Goal: Information Seeking & Learning: Learn about a topic

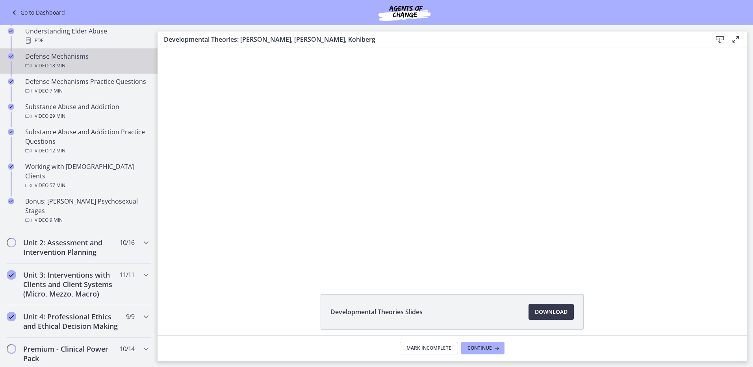
scroll to position [512, 0]
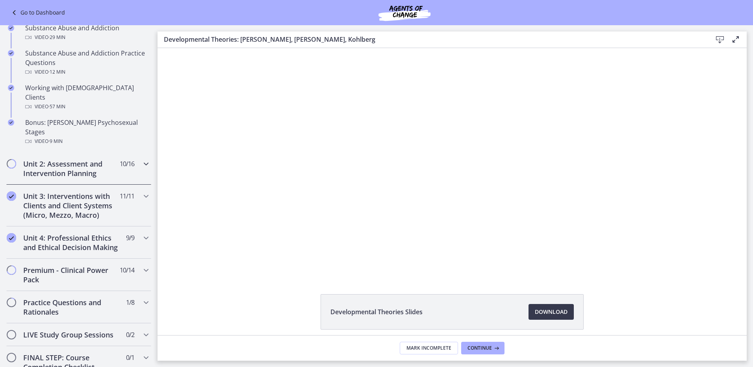
click at [90, 159] on h2 "Unit 2: Assessment and Intervention Planning" at bounding box center [71, 168] width 96 height 19
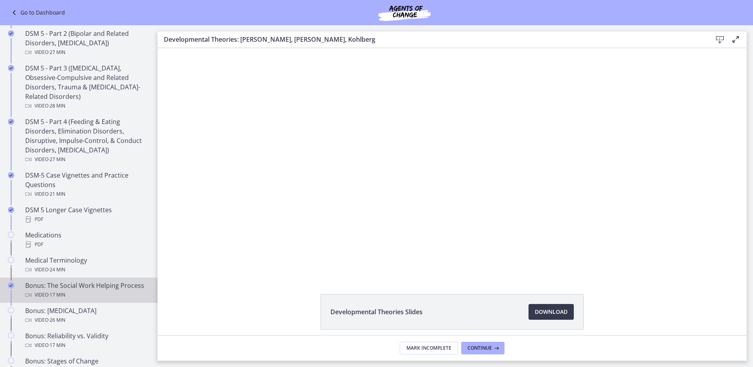
scroll to position [433, 0]
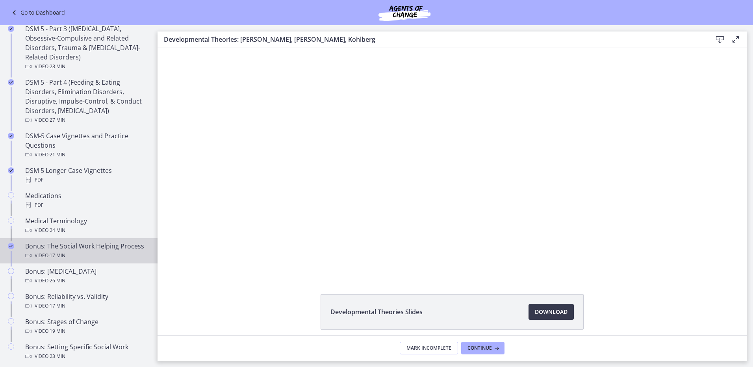
click at [82, 257] on div "Video · 17 min" at bounding box center [86, 255] width 123 height 9
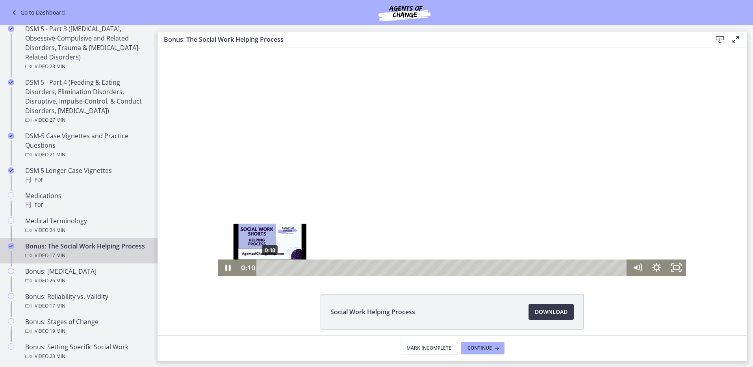
click at [268, 269] on div "0:18" at bounding box center [443, 267] width 359 height 17
click at [270, 268] on div "Playbar" at bounding box center [271, 268] width 6 height 6
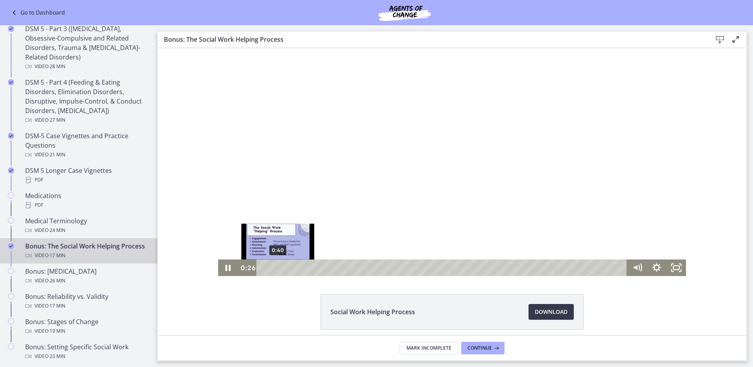
click at [275, 268] on div "0:40" at bounding box center [443, 267] width 359 height 17
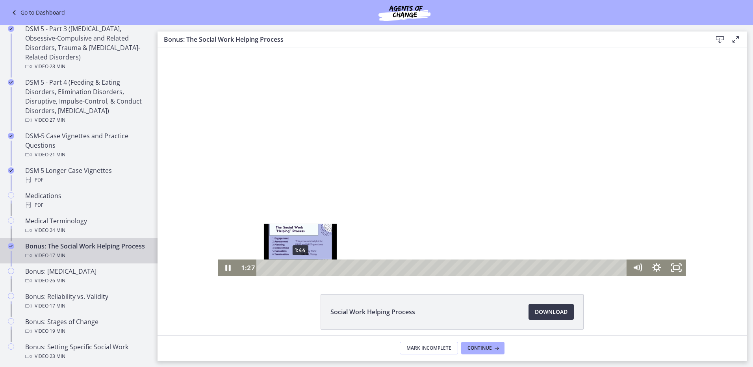
click at [297, 268] on div "1:44" at bounding box center [443, 267] width 359 height 17
click at [303, 269] on div "1:59" at bounding box center [443, 267] width 359 height 17
click at [309, 268] on div "2:18" at bounding box center [443, 267] width 359 height 17
click at [314, 268] on div "2:32" at bounding box center [443, 267] width 359 height 17
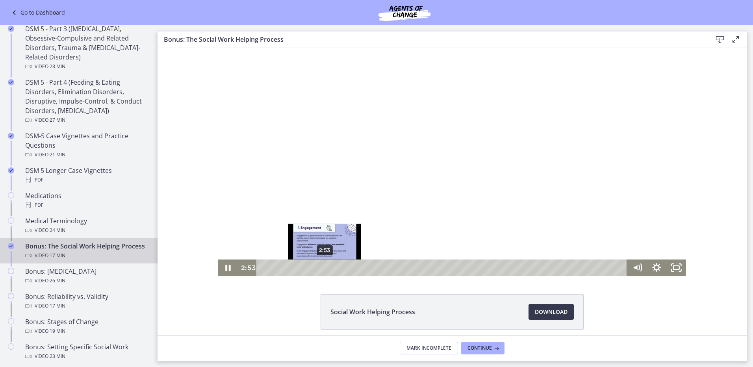
click at [322, 268] on div "2:53" at bounding box center [443, 267] width 359 height 17
click at [333, 268] on div "3:25" at bounding box center [443, 267] width 359 height 17
click at [336, 268] on div "3:34" at bounding box center [443, 267] width 359 height 17
click at [342, 267] on div "3:51" at bounding box center [443, 267] width 359 height 17
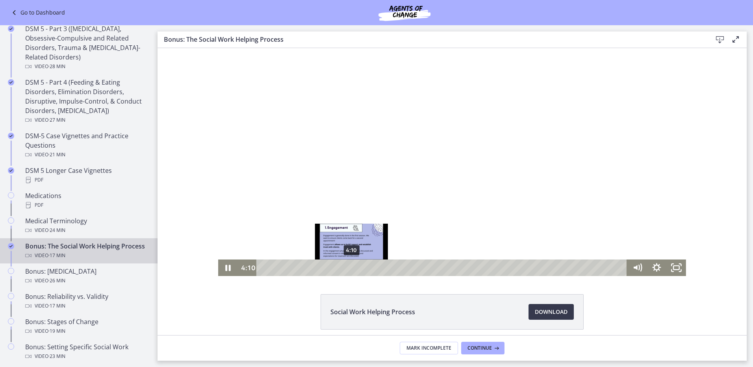
click at [349, 267] on div "4:10" at bounding box center [443, 267] width 359 height 17
click at [355, 267] on div "4:26" at bounding box center [443, 267] width 359 height 17
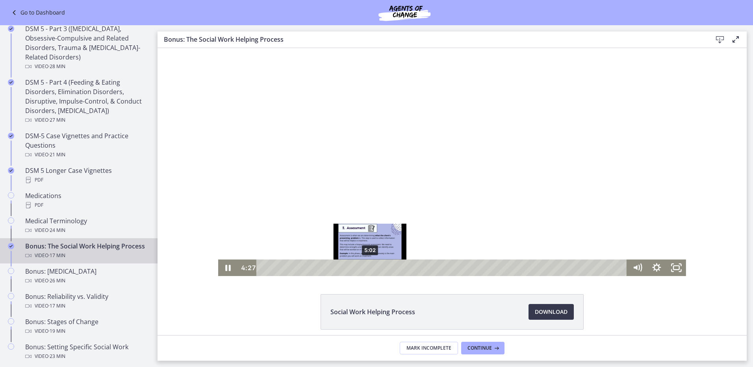
click at [367, 267] on div "5:02" at bounding box center [443, 267] width 359 height 17
click at [381, 267] on div "5:41" at bounding box center [443, 267] width 359 height 17
click at [388, 265] on div "6:00" at bounding box center [443, 267] width 359 height 17
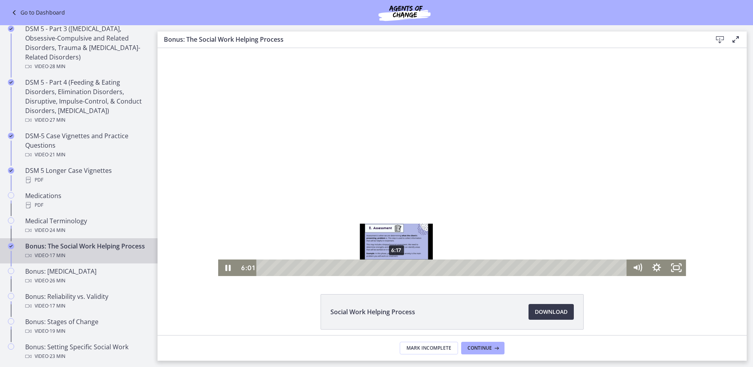
click at [394, 266] on div "6:17" at bounding box center [443, 267] width 359 height 17
click at [400, 267] on div "6:33" at bounding box center [443, 267] width 359 height 17
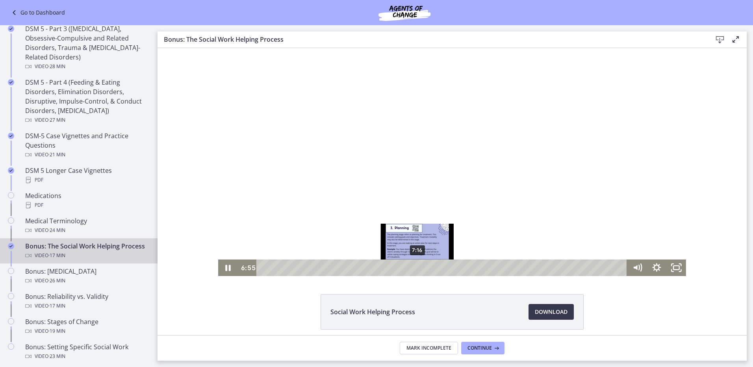
click at [414, 268] on div "7:16" at bounding box center [443, 267] width 359 height 17
click at [424, 268] on div "7:41" at bounding box center [443, 267] width 359 height 17
click at [433, 268] on div "8:07" at bounding box center [443, 267] width 359 height 17
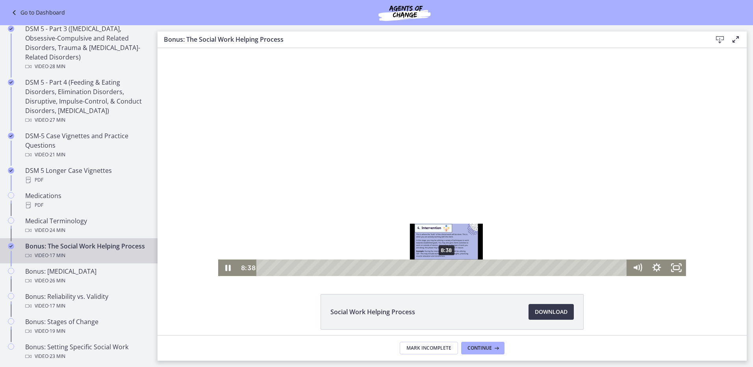
click at [444, 268] on div "8:38" at bounding box center [443, 267] width 359 height 17
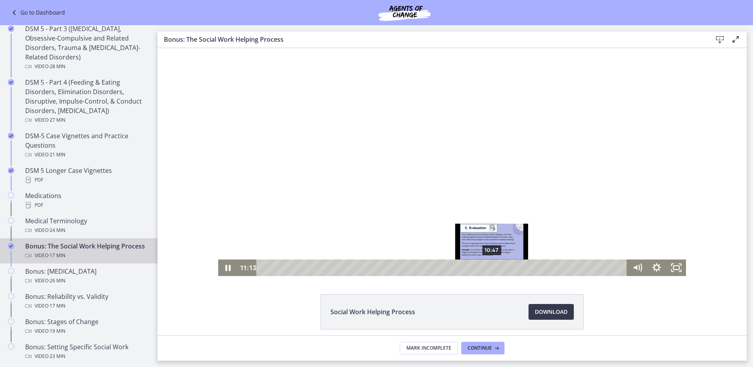
click at [489, 267] on div "10:47" at bounding box center [443, 267] width 359 height 17
click at [483, 269] on div "10:31" at bounding box center [443, 267] width 359 height 17
click at [477, 270] on div "10:12" at bounding box center [443, 267] width 359 height 17
click at [472, 270] on div "9:57" at bounding box center [443, 267] width 359 height 17
click at [485, 268] on div "10:37" at bounding box center [443, 267] width 359 height 17
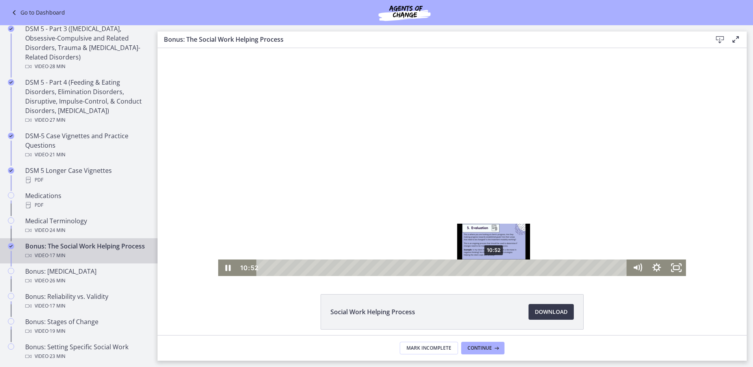
click at [491, 267] on div "10:52" at bounding box center [443, 267] width 359 height 17
click at [501, 267] on div "11:21" at bounding box center [443, 267] width 359 height 17
click at [513, 267] on div "11:55" at bounding box center [443, 267] width 359 height 17
drag, startPoint x: 224, startPoint y: 267, endPoint x: 392, endPoint y: 330, distance: 179.3
click at [225, 267] on icon "Pause" at bounding box center [228, 267] width 6 height 7
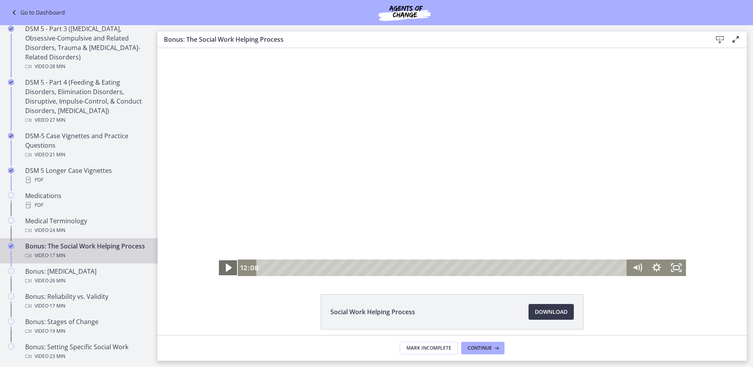
click at [222, 268] on icon "Play Video" at bounding box center [228, 268] width 23 height 20
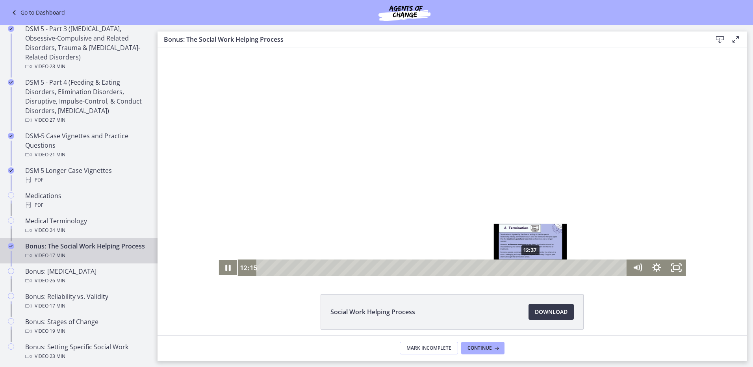
click at [528, 267] on div "12:37" at bounding box center [443, 267] width 359 height 17
click at [538, 267] on div "13:05" at bounding box center [443, 267] width 359 height 17
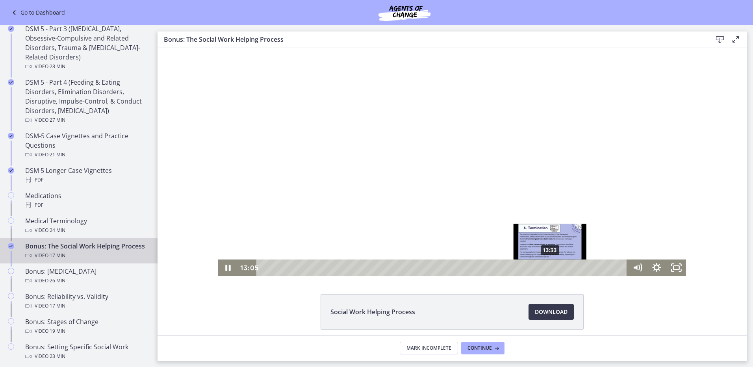
click at [547, 267] on div "13:33" at bounding box center [443, 267] width 359 height 17
click at [557, 267] on div "13:59" at bounding box center [443, 267] width 359 height 17
click at [568, 266] on div "14:30" at bounding box center [443, 267] width 359 height 17
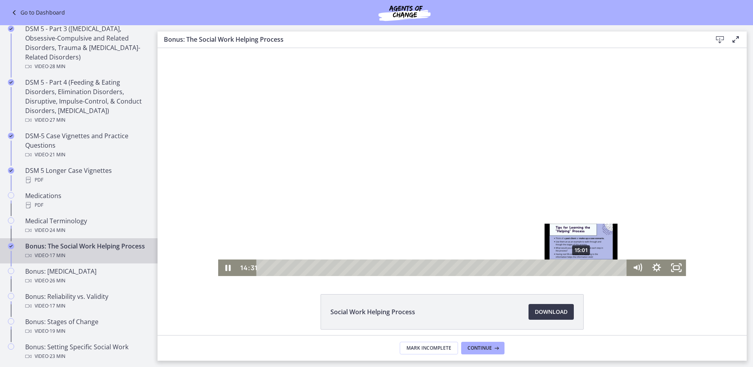
click at [579, 266] on div "15:01" at bounding box center [443, 267] width 359 height 17
click at [590, 269] on div "15:34" at bounding box center [443, 267] width 359 height 17
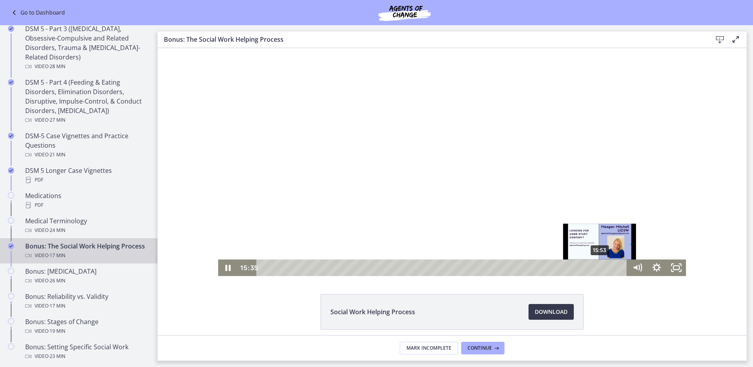
click at [598, 267] on div "15:53" at bounding box center [443, 267] width 359 height 17
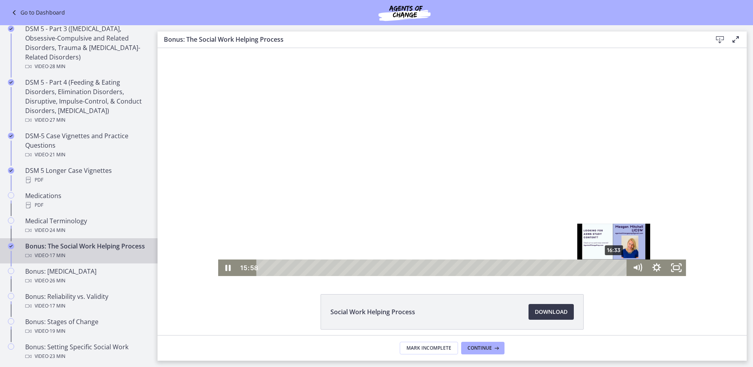
click at [611, 268] on div "16:33" at bounding box center [443, 267] width 359 height 17
click at [618, 266] on div "16:50" at bounding box center [443, 267] width 359 height 17
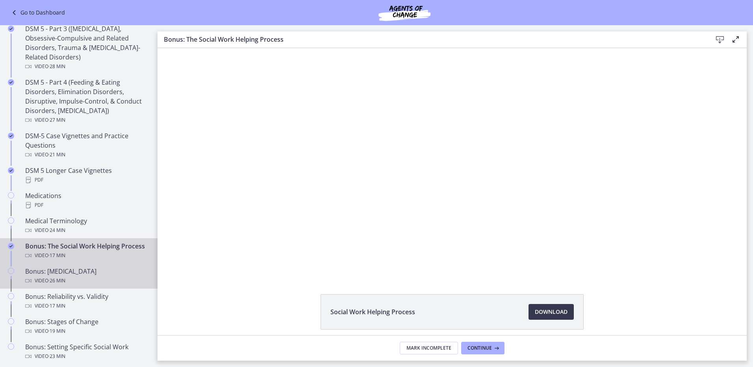
click at [102, 281] on div "Bonus: [MEDICAL_DATA] Video · 26 min" at bounding box center [86, 275] width 123 height 19
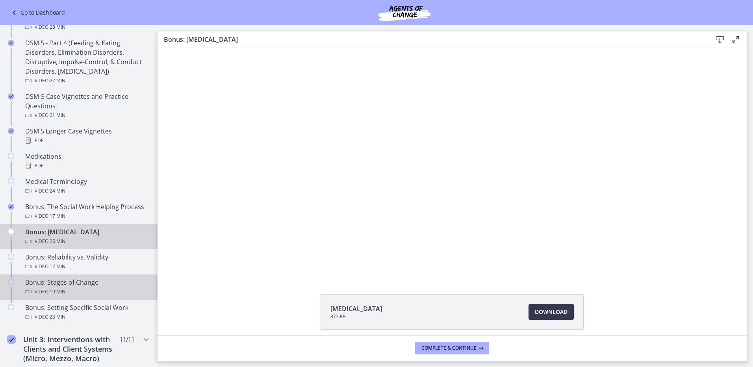
scroll to position [512, 0]
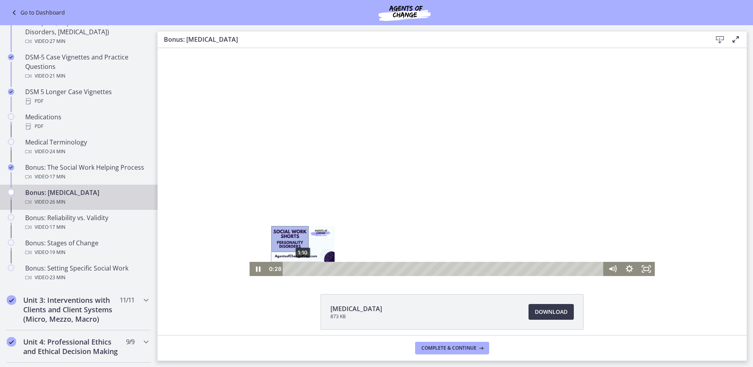
click at [300, 269] on div "1:10" at bounding box center [444, 269] width 311 height 14
click at [309, 270] on div "1:53" at bounding box center [444, 269] width 311 height 14
click at [318, 269] on div "2:40" at bounding box center [444, 269] width 311 height 14
click at [327, 268] on div "3:25" at bounding box center [444, 269] width 311 height 14
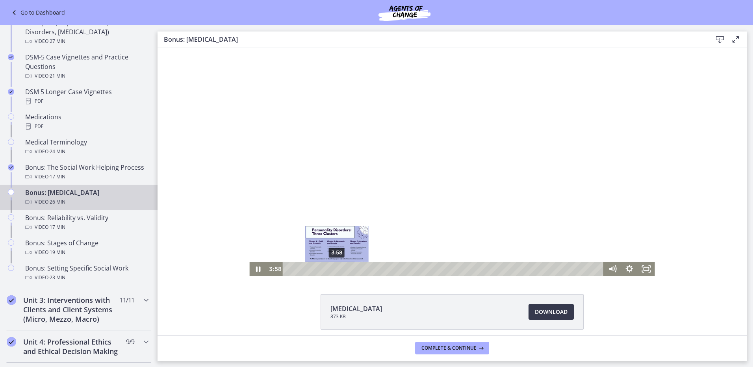
click at [334, 268] on div "3:58" at bounding box center [444, 269] width 311 height 14
click at [358, 270] on div "5:59" at bounding box center [444, 269] width 311 height 14
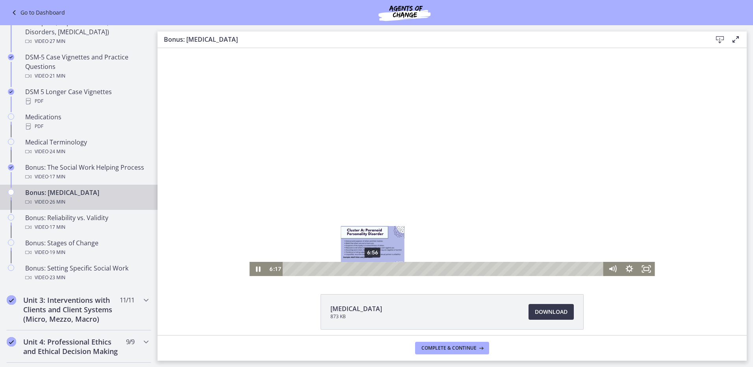
click at [370, 269] on div "6:56" at bounding box center [444, 269] width 311 height 14
click at [380, 269] on div "7:48" at bounding box center [444, 269] width 311 height 14
click at [252, 268] on icon "Pause" at bounding box center [257, 269] width 17 height 14
click at [376, 269] on div "7:29" at bounding box center [444, 269] width 311 height 14
click at [366, 268] on div "6:42" at bounding box center [444, 269] width 311 height 14
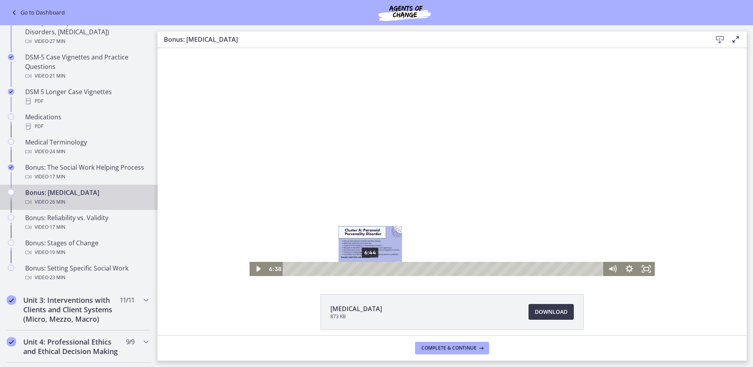
click at [367, 270] on div "Playbar" at bounding box center [368, 268] width 5 height 5
click at [373, 267] on div "7:13" at bounding box center [444, 269] width 311 height 14
click at [379, 268] on div "7:44" at bounding box center [444, 269] width 311 height 14
click at [386, 270] on div "8:18" at bounding box center [444, 269] width 311 height 14
click at [392, 269] on div "8:49" at bounding box center [444, 269] width 311 height 14
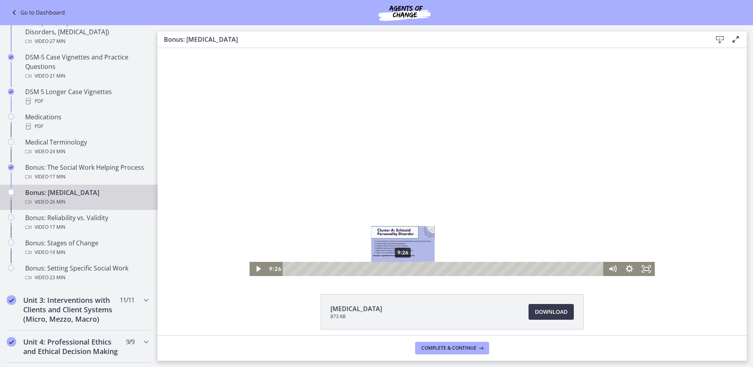
click at [400, 269] on div "9:26" at bounding box center [444, 269] width 311 height 14
click at [408, 269] on div "10:05" at bounding box center [444, 269] width 311 height 14
click at [420, 269] on div "11:05" at bounding box center [444, 269] width 311 height 14
click at [428, 266] on div "11:42" at bounding box center [444, 269] width 311 height 14
click at [434, 269] on div "12:14" at bounding box center [444, 269] width 311 height 14
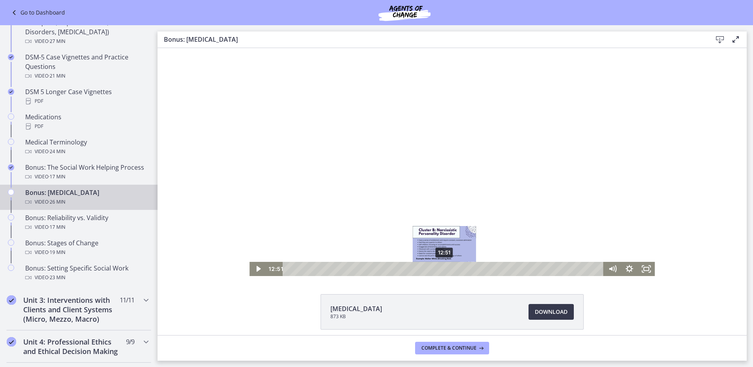
click at [441, 271] on div "12:51" at bounding box center [444, 269] width 311 height 14
click at [447, 270] on div "13:16" at bounding box center [444, 269] width 311 height 14
click at [454, 267] on div "13:53" at bounding box center [444, 269] width 311 height 14
click at [466, 268] on div "14:53" at bounding box center [444, 269] width 311 height 14
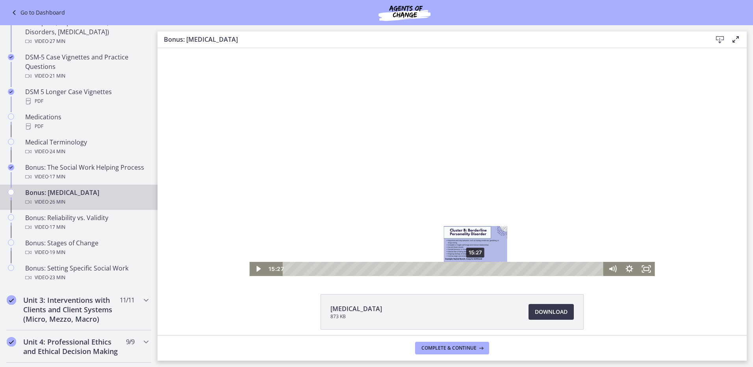
click at [473, 267] on div "15:27" at bounding box center [444, 269] width 311 height 14
click at [484, 270] on div "16:23" at bounding box center [444, 269] width 311 height 14
click at [496, 269] on div "17:18" at bounding box center [444, 269] width 311 height 14
click at [504, 268] on div "18:03" at bounding box center [444, 269] width 311 height 14
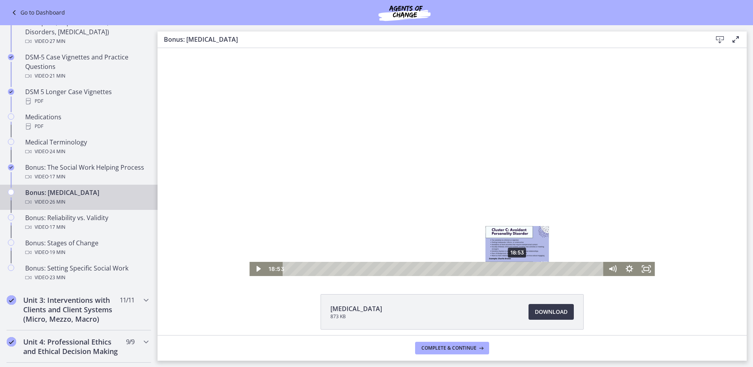
click at [514, 268] on div "18:53" at bounding box center [444, 269] width 311 height 14
click at [527, 269] on div "19:56" at bounding box center [444, 269] width 311 height 14
click at [534, 269] on div "20:31" at bounding box center [444, 269] width 311 height 14
click at [545, 269] on div "21:26" at bounding box center [444, 269] width 311 height 14
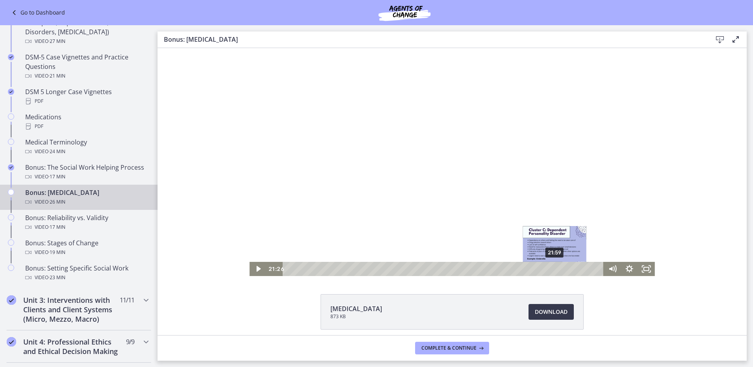
click at [552, 270] on div "21:59" at bounding box center [444, 269] width 311 height 14
click at [565, 268] on div "23:03" at bounding box center [444, 269] width 311 height 14
click at [570, 268] on div "23:28" at bounding box center [444, 269] width 311 height 14
click at [577, 269] on div "24:02" at bounding box center [444, 269] width 311 height 14
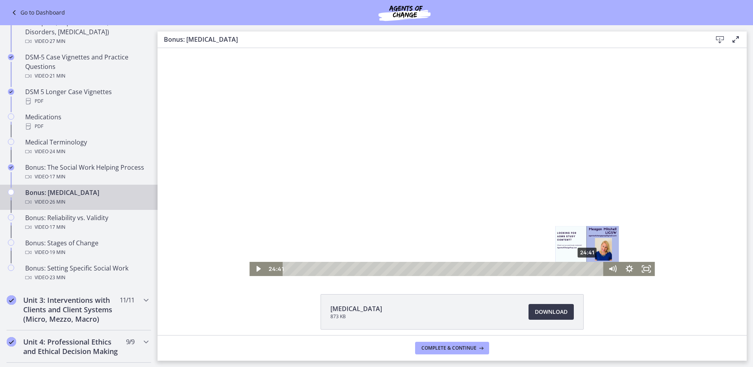
click at [584, 268] on div "24:41" at bounding box center [444, 269] width 311 height 14
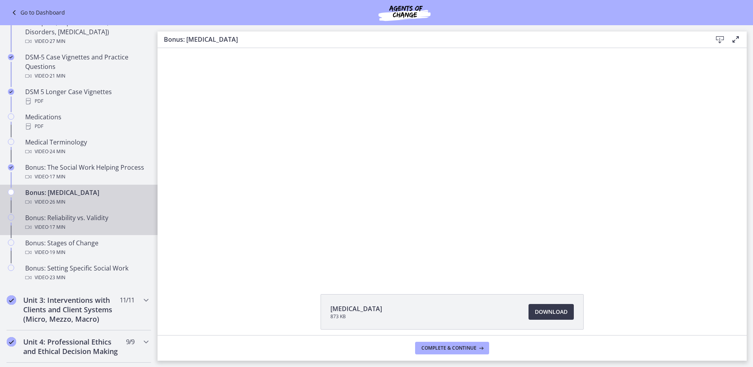
click at [103, 218] on div "Bonus: Reliability vs. Validity Video · 17 min" at bounding box center [86, 222] width 123 height 19
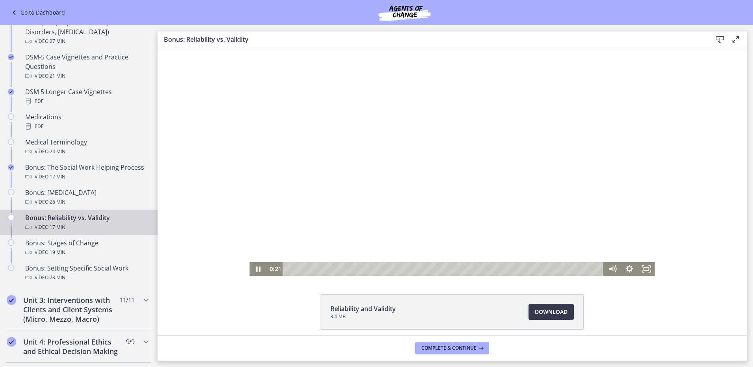
click at [292, 269] on div "Playbar" at bounding box center [444, 269] width 311 height 14
click at [304, 270] on div "1:03" at bounding box center [444, 269] width 311 height 14
click at [315, 269] on div "1:40" at bounding box center [444, 269] width 311 height 14
click at [326, 269] on div "2:15" at bounding box center [444, 269] width 311 height 14
click at [346, 270] on div "3:23" at bounding box center [444, 269] width 311 height 14
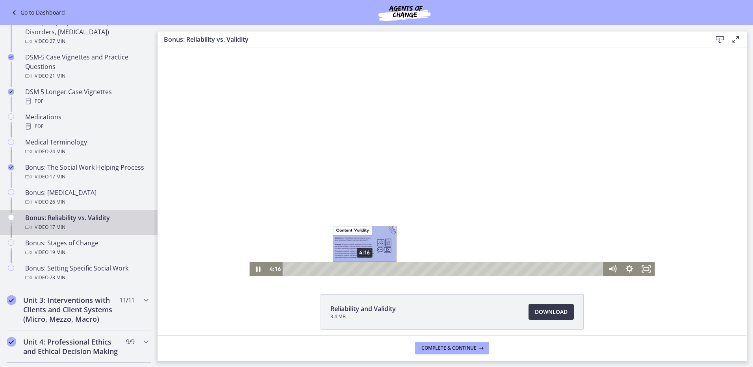
click at [362, 269] on div "4:16" at bounding box center [444, 269] width 311 height 14
click at [376, 270] on div "5:05" at bounding box center [444, 269] width 311 height 14
click at [255, 268] on icon "Pause" at bounding box center [257, 269] width 5 height 6
click at [385, 270] on div "5:34" at bounding box center [444, 269] width 311 height 14
click at [395, 270] on div "6:09" at bounding box center [444, 269] width 311 height 14
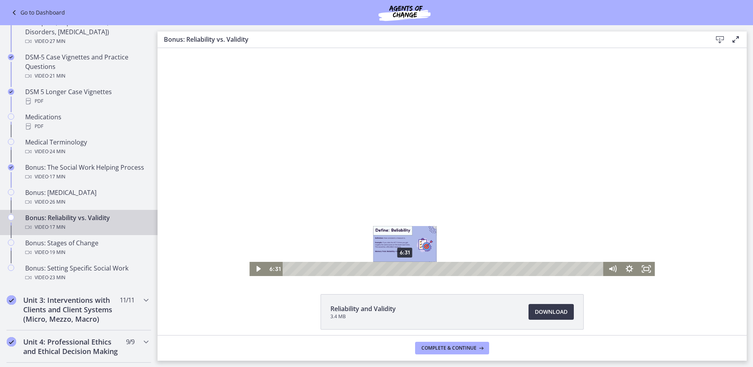
click at [402, 267] on div "6:31" at bounding box center [444, 269] width 311 height 14
click at [409, 266] on div "6:54" at bounding box center [444, 269] width 311 height 14
click at [420, 268] on div "7:34" at bounding box center [444, 269] width 311 height 14
click at [431, 269] on div "8:11" at bounding box center [444, 269] width 311 height 14
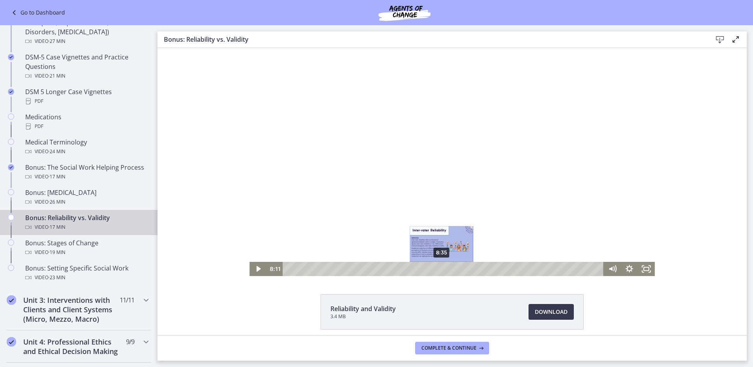
click at [438, 271] on div "8:35" at bounding box center [444, 269] width 311 height 14
click at [446, 271] on div "9:01" at bounding box center [444, 269] width 311 height 14
click at [458, 270] on div "9:41" at bounding box center [444, 269] width 311 height 14
click at [466, 270] on div "10:09" at bounding box center [444, 269] width 311 height 14
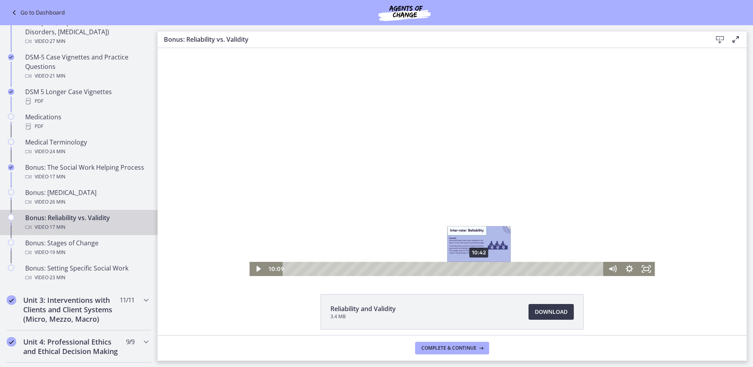
click at [476, 270] on div "10:42" at bounding box center [444, 269] width 311 height 14
click at [489, 270] on div "11:24" at bounding box center [444, 269] width 311 height 14
click at [499, 268] on div "12:00" at bounding box center [444, 269] width 311 height 14
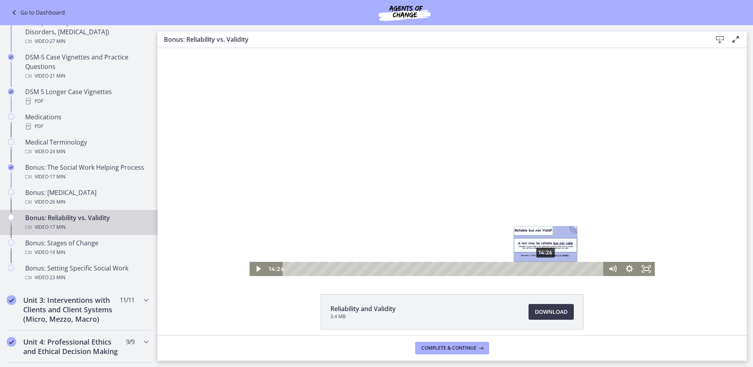
click at [543, 268] on div "14:26" at bounding box center [444, 269] width 311 height 14
click at [530, 270] on div "13:50" at bounding box center [444, 269] width 311 height 14
click at [523, 269] on div "13:20" at bounding box center [444, 269] width 311 height 14
click at [530, 269] on div "13:42" at bounding box center [444, 269] width 311 height 14
click at [538, 269] on div "14:09" at bounding box center [444, 269] width 311 height 14
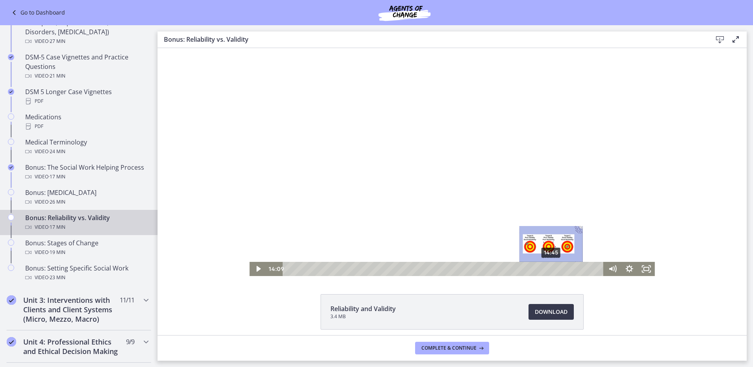
click at [548, 270] on div "14:45" at bounding box center [444, 269] width 311 height 14
click at [555, 269] on div "15:06" at bounding box center [444, 269] width 311 height 14
click at [563, 268] on div "15:34" at bounding box center [444, 269] width 311 height 14
click at [573, 267] on div "16:08" at bounding box center [444, 269] width 311 height 14
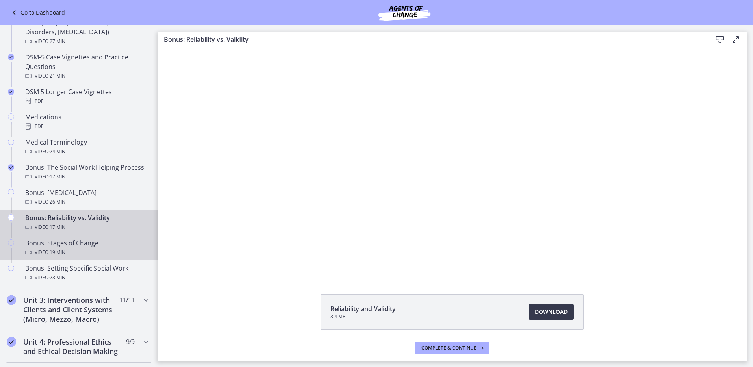
click at [116, 245] on div "Bonus: Stages of Change Video · 19 min" at bounding box center [86, 247] width 123 height 19
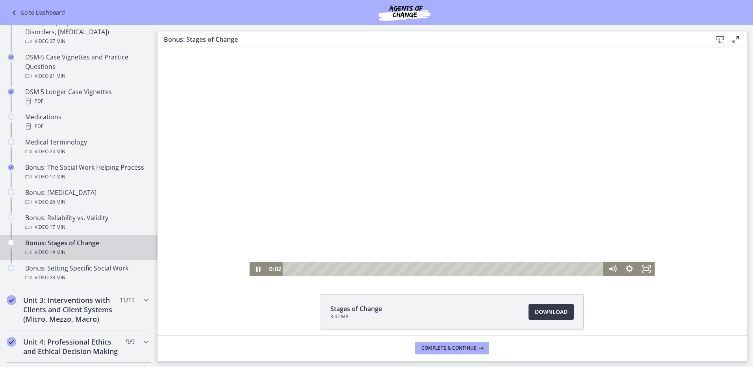
click at [296, 269] on div "Playbar" at bounding box center [444, 269] width 311 height 14
click at [308, 267] on div "1:23" at bounding box center [444, 269] width 311 height 14
click at [322, 269] on div "2:15" at bounding box center [444, 269] width 311 height 14
click at [333, 269] on div "2:55" at bounding box center [444, 269] width 311 height 14
click at [348, 271] on div "3:50" at bounding box center [444, 269] width 311 height 14
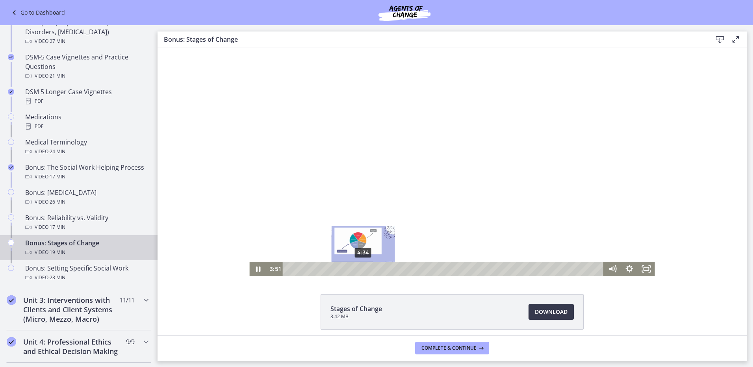
click at [360, 268] on div "4:34" at bounding box center [444, 269] width 311 height 14
click at [374, 268] on div "5:26" at bounding box center [444, 269] width 311 height 14
click at [387, 270] on div "6:14" at bounding box center [444, 269] width 311 height 14
click at [396, 269] on div "6:45" at bounding box center [444, 269] width 311 height 14
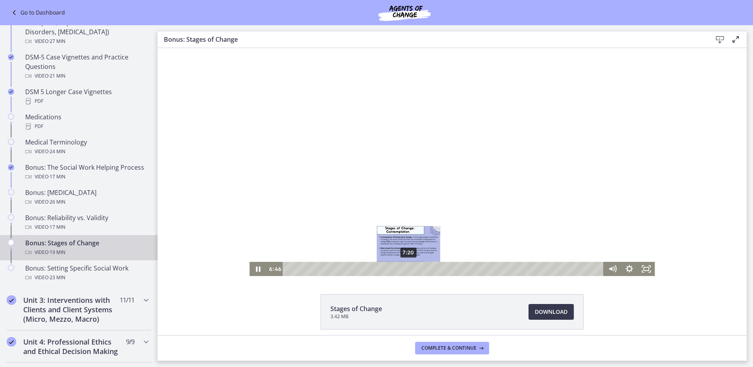
click at [405, 269] on div "7:20" at bounding box center [444, 269] width 311 height 14
click at [426, 268] on div "8:37" at bounding box center [444, 269] width 311 height 14
click at [433, 270] on div "9:03" at bounding box center [444, 269] width 311 height 14
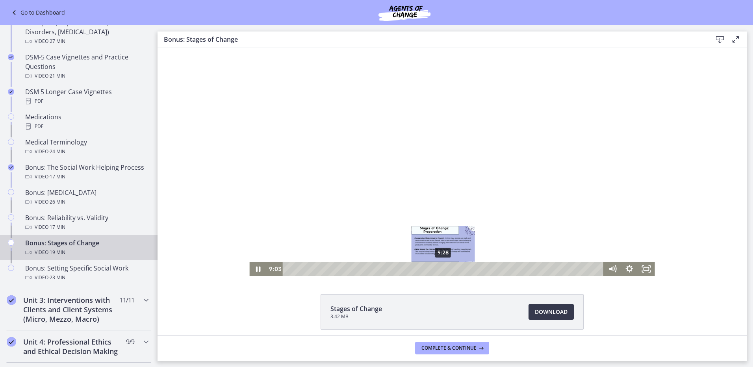
click at [441, 270] on div "9:28" at bounding box center [444, 269] width 311 height 14
click at [456, 270] on div "10:28" at bounding box center [444, 269] width 311 height 14
click at [466, 270] on div "11:02" at bounding box center [444, 269] width 311 height 14
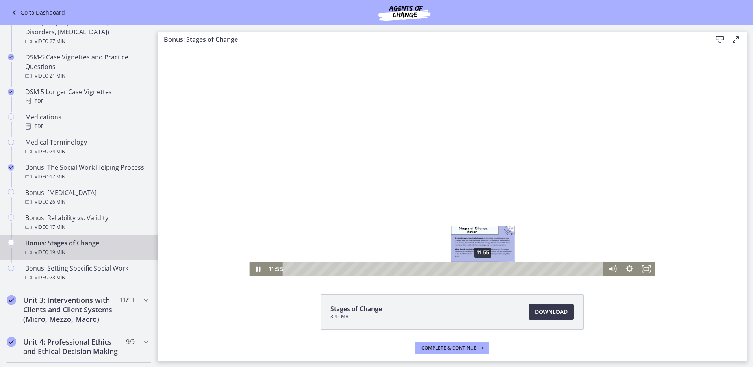
click at [480, 270] on div "11:55" at bounding box center [444, 269] width 311 height 14
click at [489, 270] on div "12:27" at bounding box center [444, 269] width 311 height 14
click at [504, 268] on div "13:23" at bounding box center [444, 269] width 311 height 14
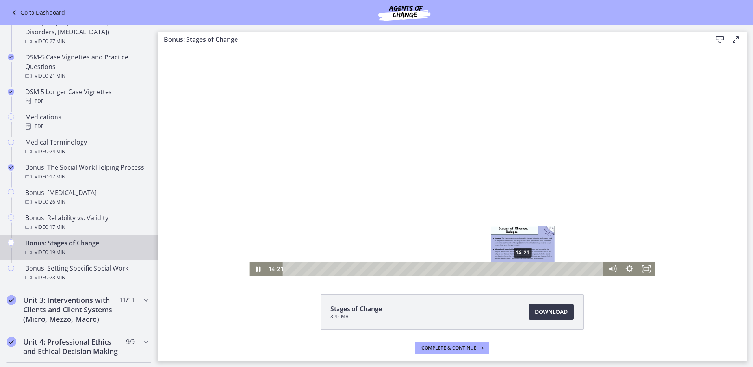
click at [520, 268] on div "14:21" at bounding box center [444, 269] width 311 height 14
click at [536, 269] on div "15:19" at bounding box center [444, 269] width 311 height 14
click at [545, 270] on div "15:54" at bounding box center [444, 269] width 311 height 14
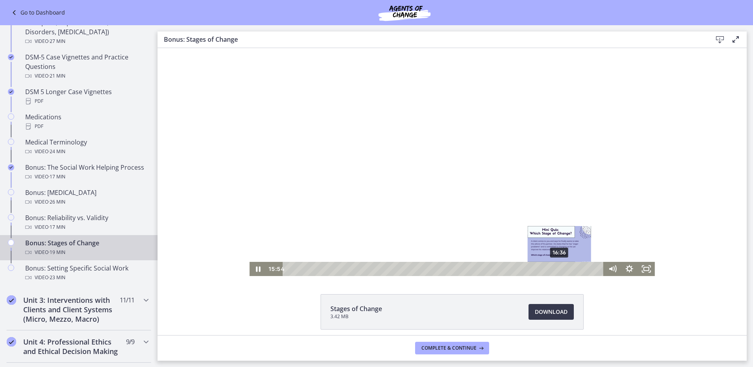
click at [557, 269] on div "16:36" at bounding box center [444, 269] width 311 height 14
click at [563, 269] on div "16:59" at bounding box center [444, 269] width 311 height 14
click at [555, 270] on div "16:32" at bounding box center [444, 269] width 311 height 14
click at [562, 270] on div "16:55" at bounding box center [444, 269] width 311 height 14
click at [570, 271] on div "17:24" at bounding box center [444, 269] width 311 height 14
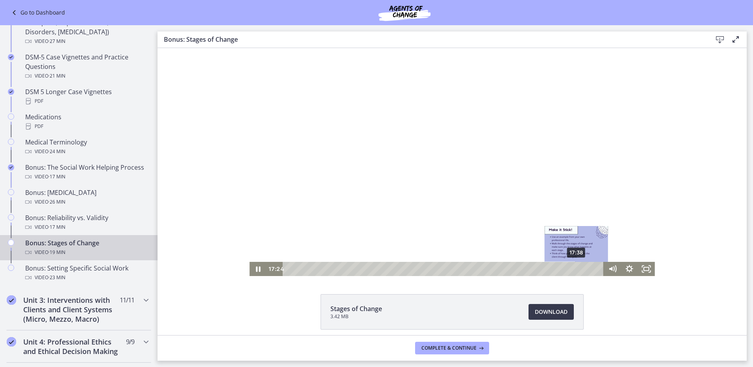
click at [573, 271] on div "17:38" at bounding box center [444, 269] width 311 height 14
click at [578, 271] on div "17:54" at bounding box center [444, 269] width 311 height 14
click at [583, 269] on div "18:14" at bounding box center [444, 269] width 311 height 14
click at [587, 270] on div "18:29" at bounding box center [444, 269] width 311 height 14
click at [590, 270] on div "18:38" at bounding box center [444, 269] width 311 height 14
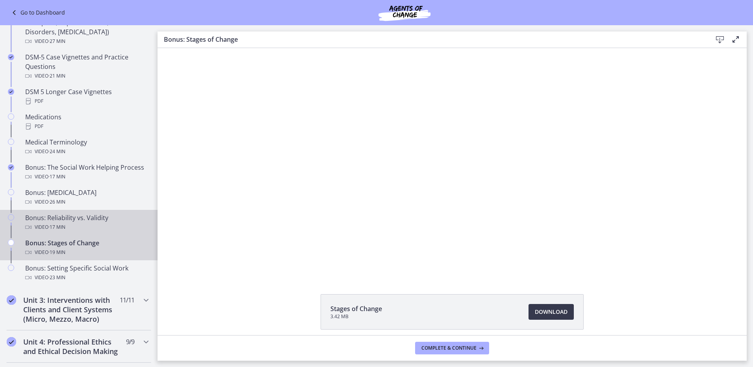
scroll to position [590, 0]
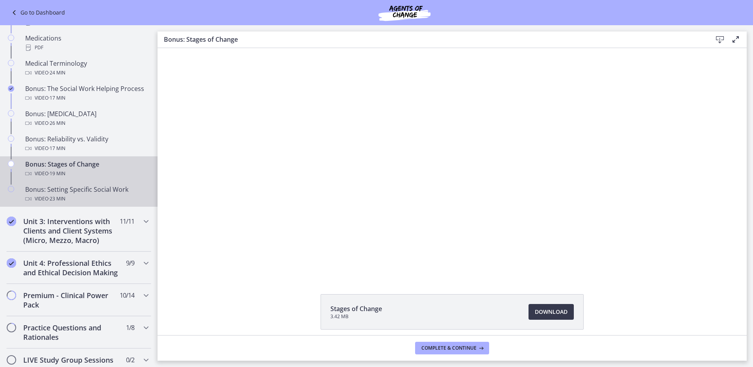
click at [112, 198] on div "Video · 23 min" at bounding box center [86, 198] width 123 height 9
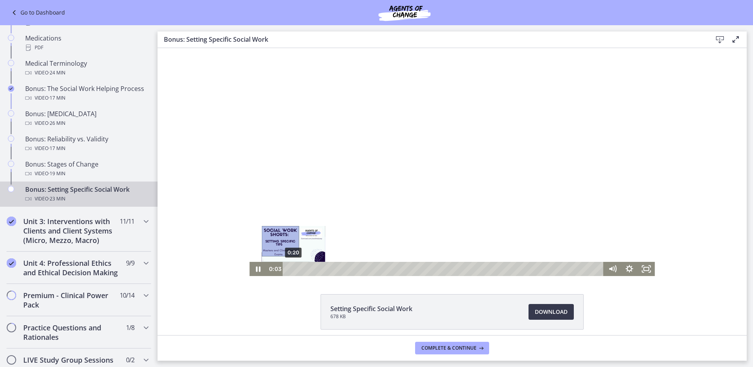
click at [290, 270] on div "0:20" at bounding box center [444, 269] width 311 height 14
click at [299, 270] on div "1:01" at bounding box center [444, 269] width 311 height 14
click at [309, 268] on div "1:47" at bounding box center [444, 269] width 311 height 14
click at [317, 269] on div "2:20" at bounding box center [444, 269] width 311 height 14
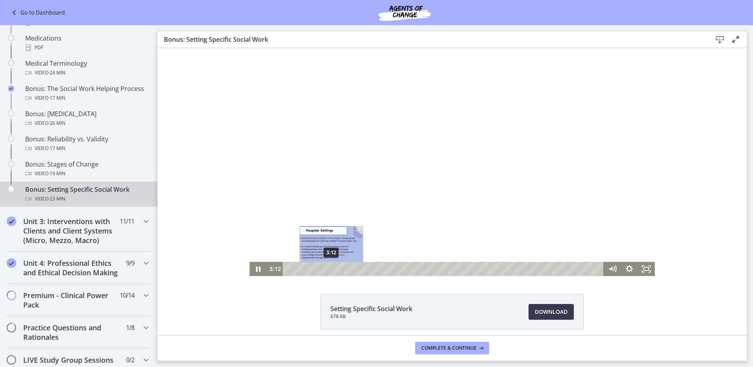
click at [328, 270] on div "3:12" at bounding box center [444, 269] width 311 height 14
click at [343, 271] on div "4:18" at bounding box center [444, 269] width 311 height 14
click at [354, 269] on div "5:07" at bounding box center [444, 269] width 311 height 14
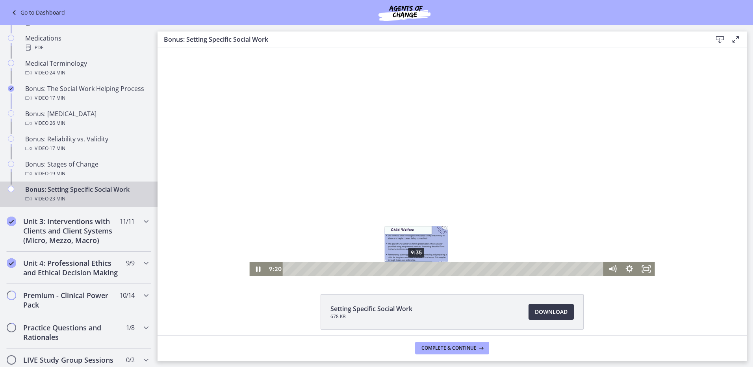
click at [412, 269] on div "9:35" at bounding box center [444, 269] width 311 height 14
click at [420, 269] on div "10:06" at bounding box center [444, 269] width 311 height 14
click at [429, 268] on div "10:45" at bounding box center [444, 269] width 311 height 14
click at [444, 270] on div "11:52" at bounding box center [444, 269] width 311 height 14
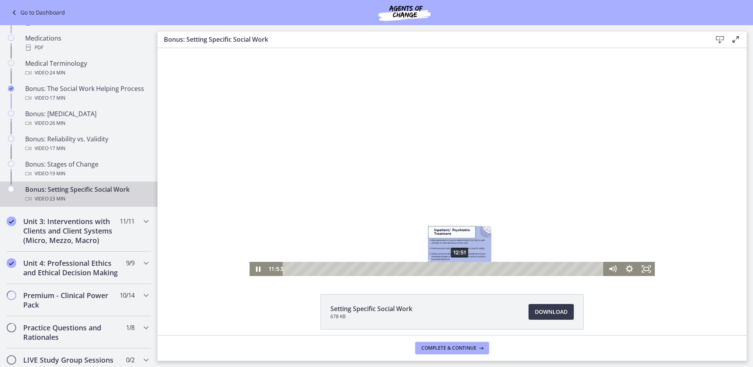
click at [457, 270] on div "12:51" at bounding box center [444, 269] width 311 height 14
click at [466, 270] on div "13:33" at bounding box center [444, 269] width 311 height 14
click at [475, 268] on div "14:12" at bounding box center [444, 269] width 311 height 14
click at [468, 268] on div "13:40" at bounding box center [444, 269] width 311 height 14
click at [479, 269] on div "14:34" at bounding box center [444, 269] width 311 height 14
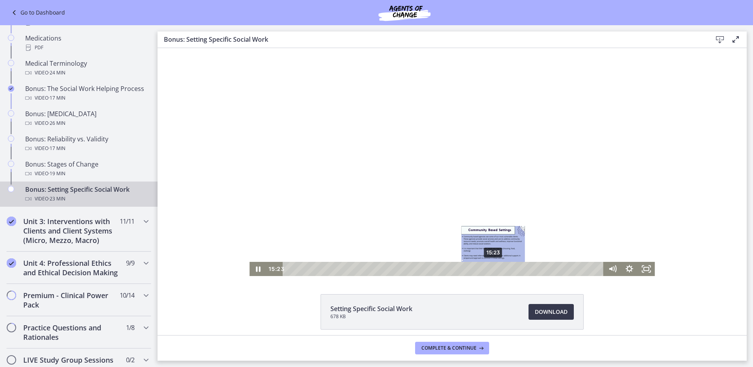
click at [490, 269] on div "15:23" at bounding box center [444, 269] width 311 height 14
click at [502, 269] on div "16:17" at bounding box center [444, 269] width 311 height 14
click at [514, 268] on div "17:12" at bounding box center [444, 269] width 311 height 14
click at [521, 268] on div "17:42" at bounding box center [444, 269] width 311 height 14
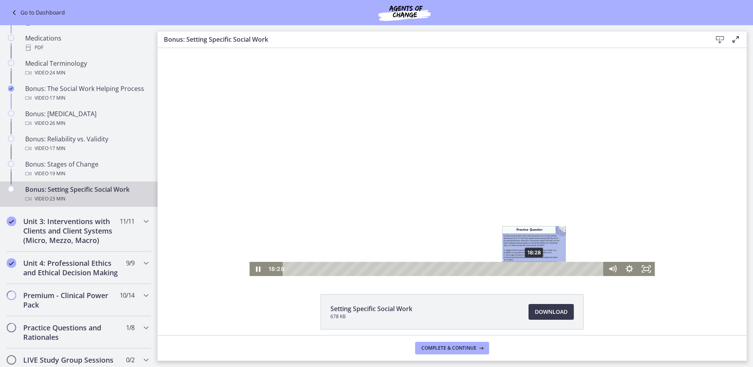
click at [531, 268] on div "18:28" at bounding box center [444, 269] width 311 height 14
click at [257, 266] on icon "Pause" at bounding box center [257, 269] width 17 height 14
click at [538, 268] on div "18:56" at bounding box center [444, 269] width 311 height 14
click at [542, 268] on div "19:18" at bounding box center [444, 269] width 311 height 14
click at [547, 268] on div "19:41" at bounding box center [444, 269] width 311 height 14
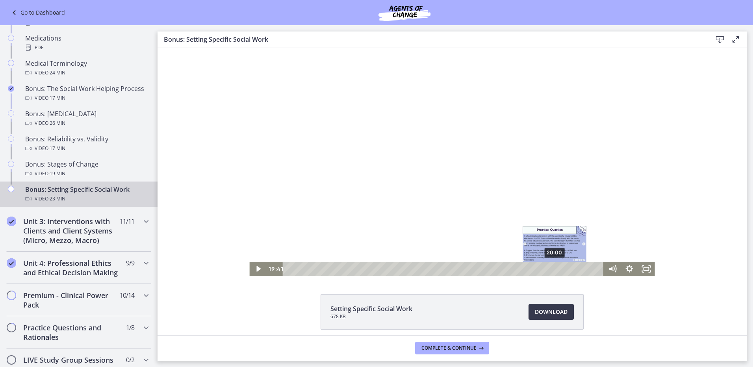
click at [552, 268] on div "20:00" at bounding box center [444, 269] width 311 height 14
click at [556, 268] on div "20:16" at bounding box center [444, 269] width 311 height 14
click at [560, 268] on div "20:38" at bounding box center [444, 269] width 311 height 14
click at [562, 269] on div "20:48" at bounding box center [444, 269] width 311 height 14
click at [568, 269] on div "21:11" at bounding box center [444, 269] width 311 height 14
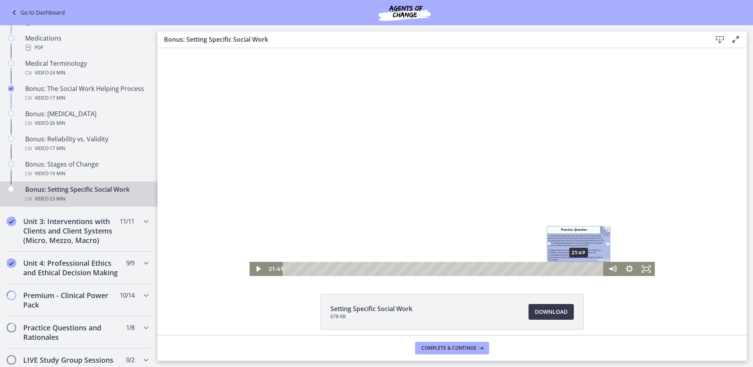
click at [576, 268] on div "21:49" at bounding box center [444, 269] width 311 height 14
click at [583, 267] on div "22:21" at bounding box center [444, 269] width 311 height 14
click at [590, 267] on div "22:54" at bounding box center [444, 269] width 311 height 14
click at [256, 270] on icon "Play Video" at bounding box center [258, 268] width 5 height 7
click at [564, 268] on div "20:55" at bounding box center [444, 269] width 311 height 14
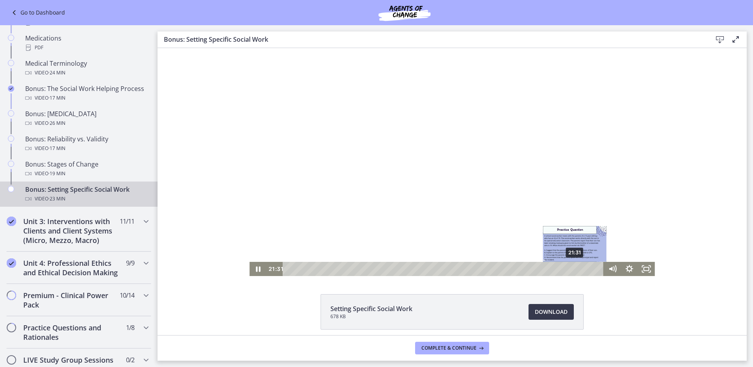
click at [572, 268] on div "21:31" at bounding box center [444, 269] width 311 height 14
click at [582, 268] on div "22:15" at bounding box center [444, 269] width 311 height 14
click at [590, 269] on div "22:51" at bounding box center [444, 269] width 311 height 14
click at [595, 268] on div "23:16" at bounding box center [444, 269] width 311 height 14
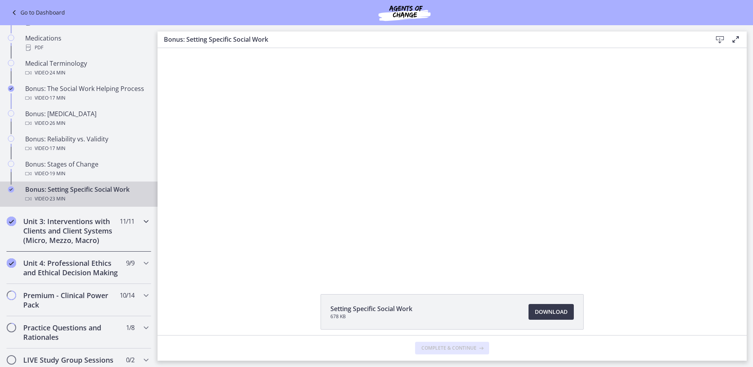
click at [72, 228] on h2 "Unit 3: Interventions with Clients and Client Systems (Micro, Mezzo, Macro)" at bounding box center [71, 230] width 96 height 28
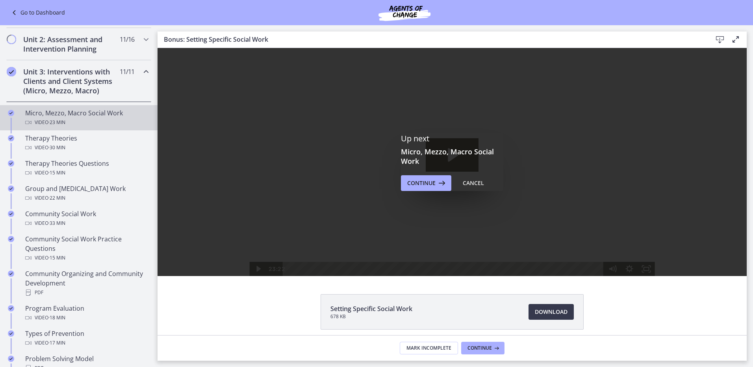
scroll to position [157, 0]
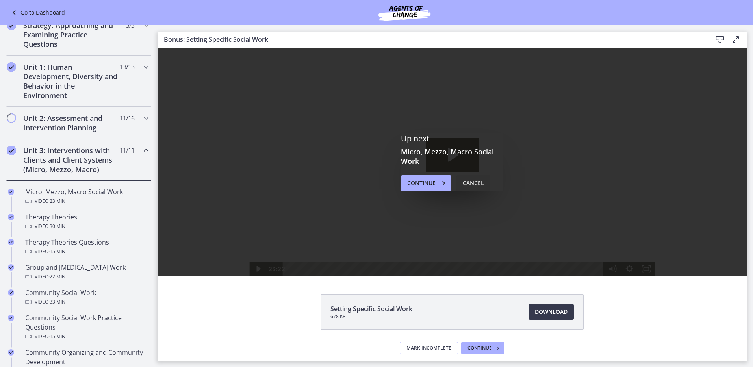
click at [477, 184] on div "Cancel" at bounding box center [472, 182] width 21 height 9
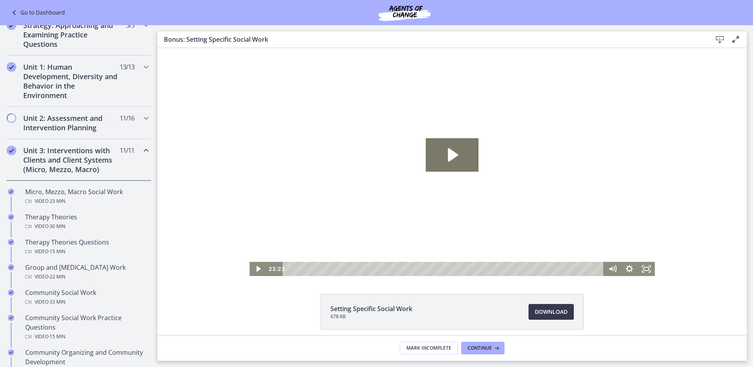
drag, startPoint x: 190, startPoint y: 243, endPoint x: 183, endPoint y: 191, distance: 53.2
click at [183, 192] on div "Click for sound @keyframes VOLUME_SMALL_WAVE_FLASH { 0% { opacity: 0; } 33% { o…" at bounding box center [451, 162] width 589 height 228
click at [440, 348] on span "Mark Incomplete" at bounding box center [428, 348] width 45 height 6
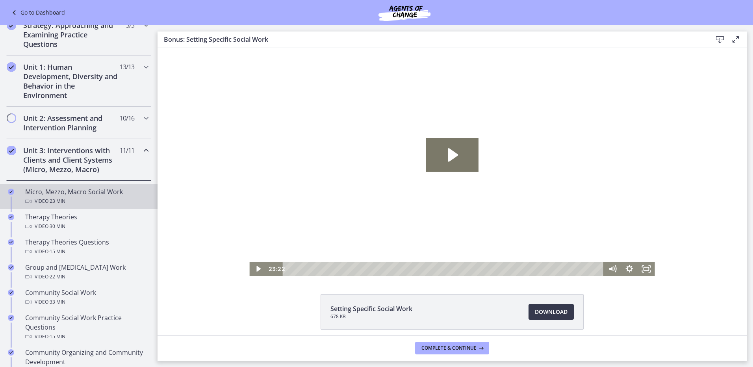
click at [68, 192] on div "Micro, Mezzo, Macro Social Work Video · 23 min" at bounding box center [86, 196] width 123 height 19
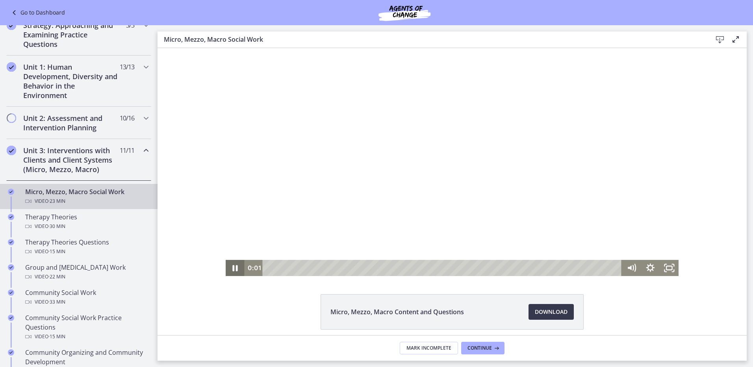
click at [233, 267] on icon "Pause" at bounding box center [235, 268] width 19 height 16
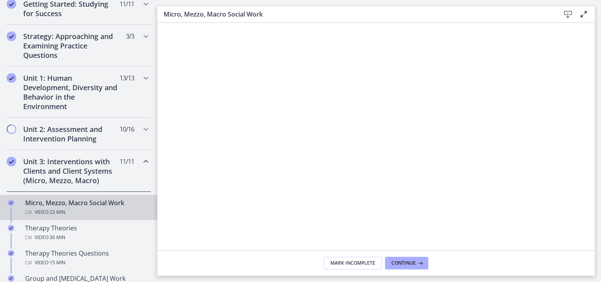
scroll to position [194, 0]
